Goal: Task Accomplishment & Management: Manage account settings

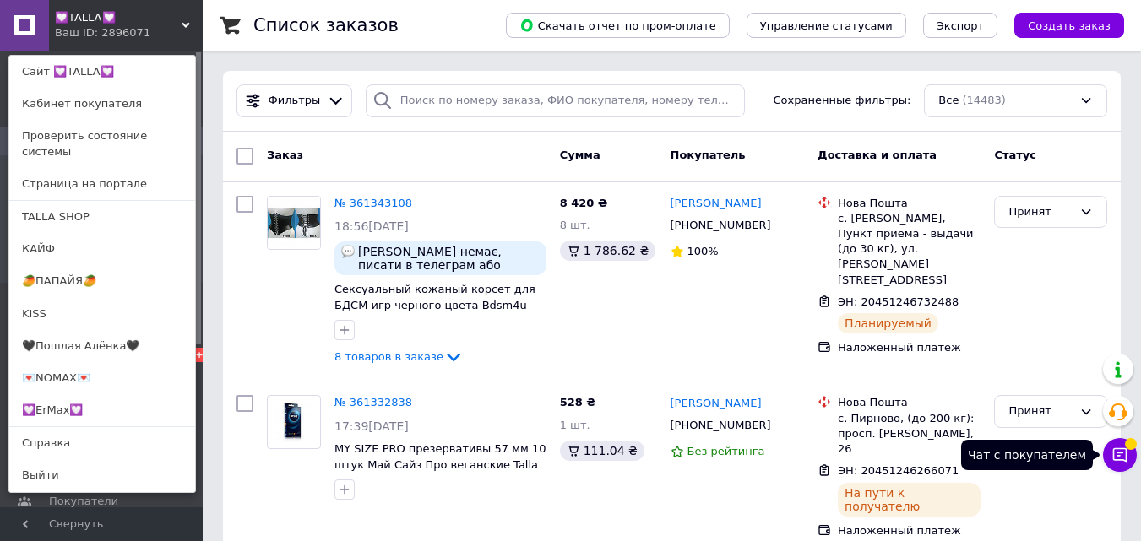
click at [1122, 449] on icon at bounding box center [1120, 455] width 14 height 14
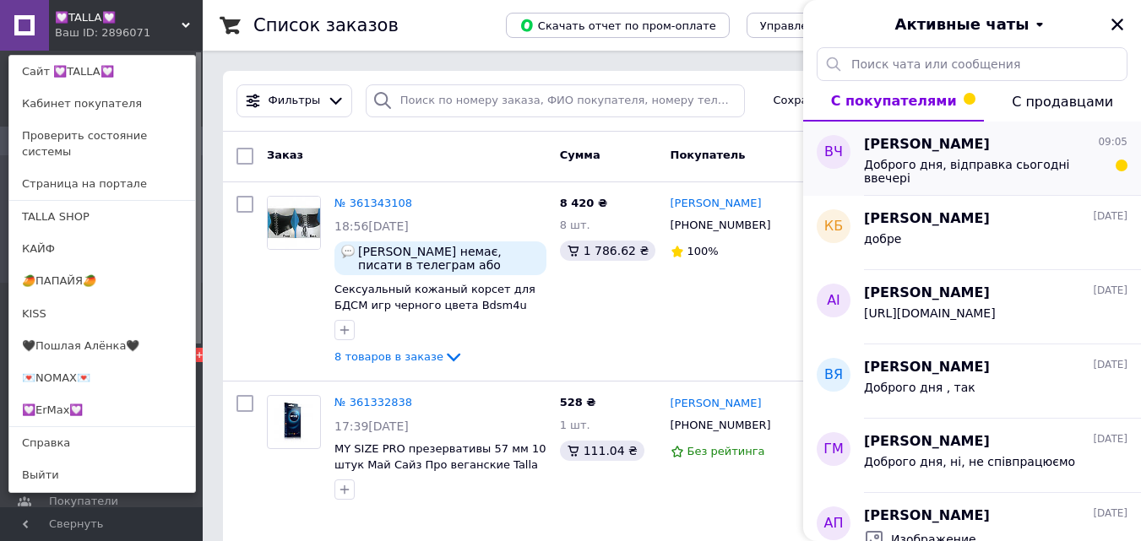
click at [1041, 180] on div "Доброго дня, відправка сьогодні ввечері" at bounding box center [984, 171] width 240 height 27
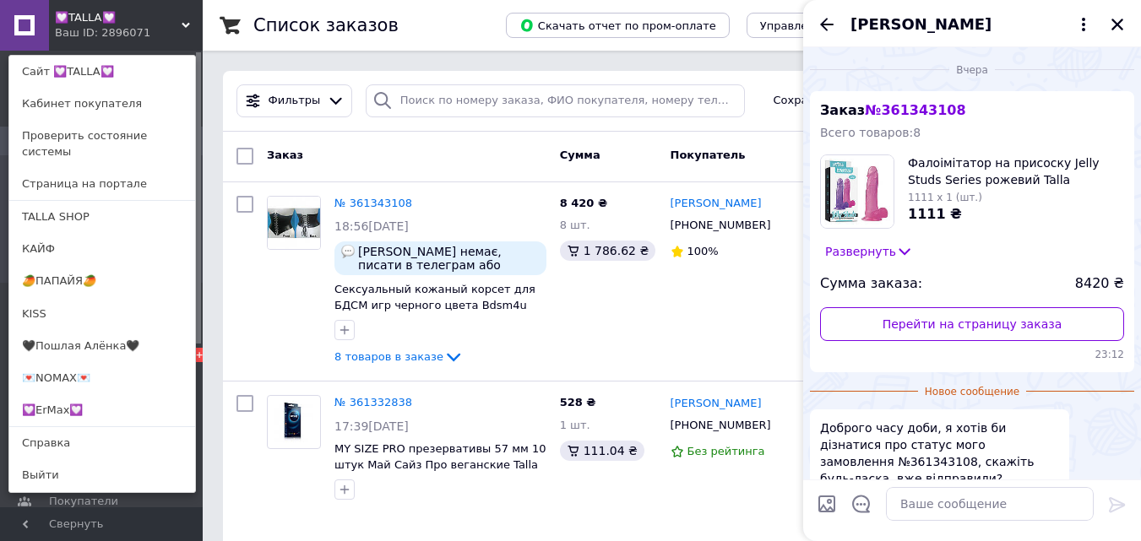
scroll to position [148, 0]
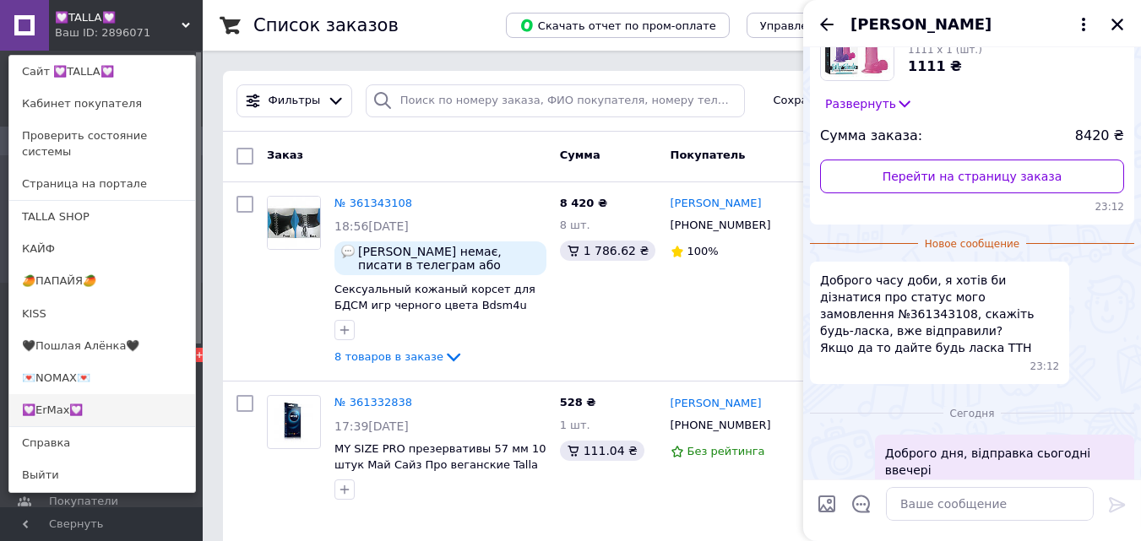
click at [106, 394] on link "💟ErMax💟" at bounding box center [102, 410] width 186 height 32
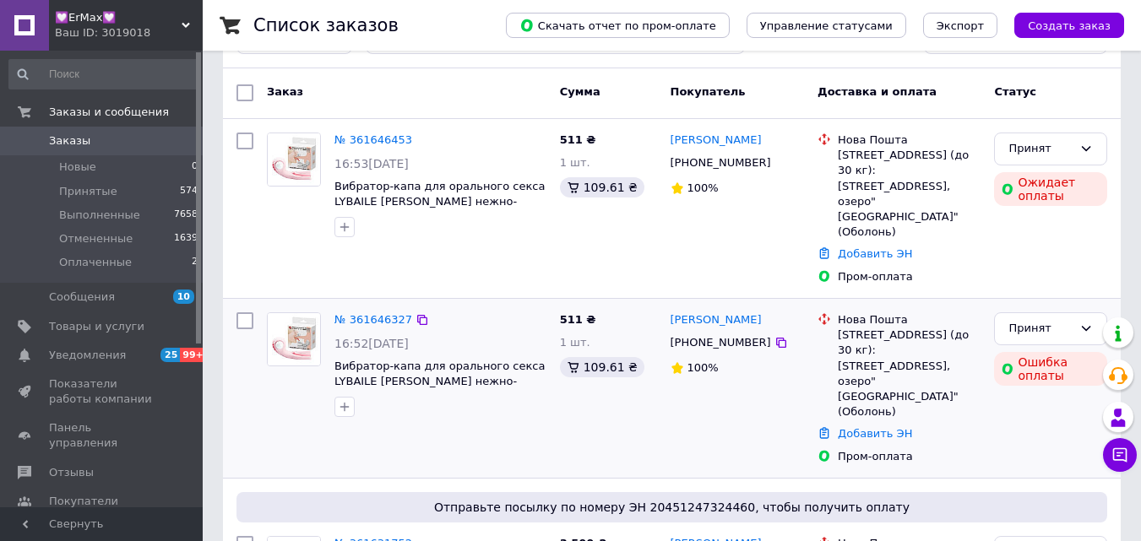
scroll to position [169, 0]
